Goal: Information Seeking & Learning: Learn about a topic

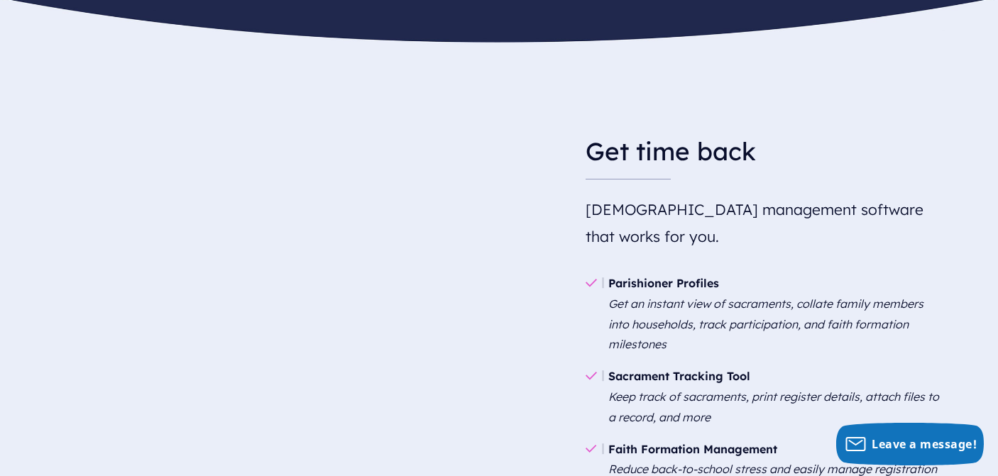
scroll to position [910, 0]
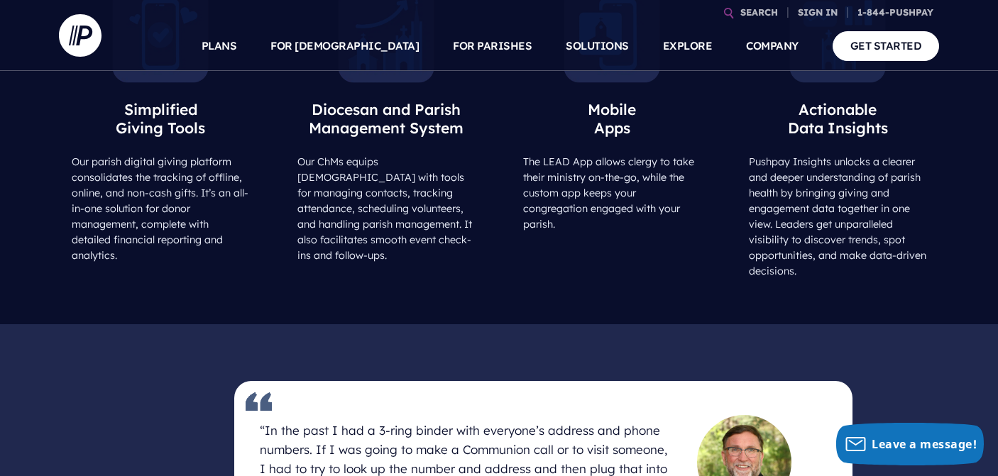
scroll to position [696, 0]
